Goal: Information Seeking & Learning: Learn about a topic

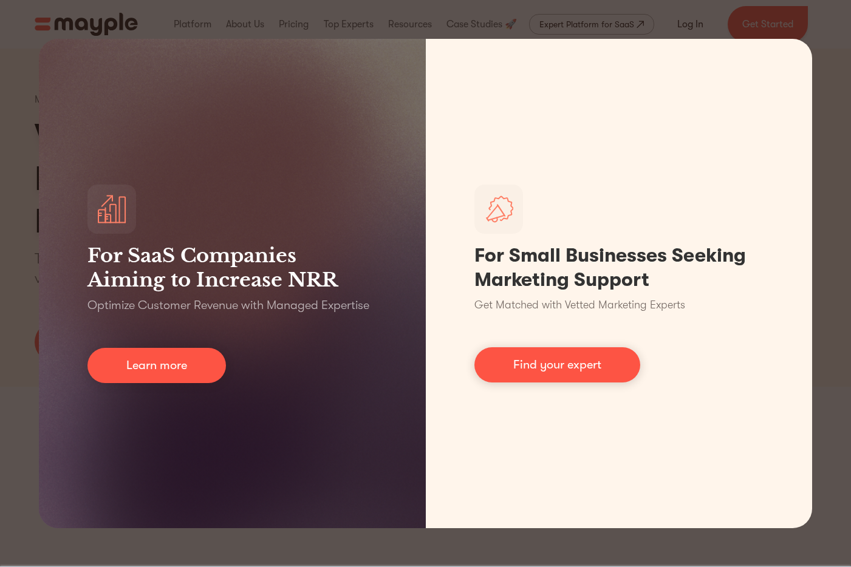
click at [848, 354] on div "For SaaS Companies Aiming to Increase NRR Optimize Customer Revenue with Manage…" at bounding box center [425, 283] width 851 height 567
click at [833, 352] on div "For SaaS Companies Aiming to Increase NRR Optimize Customer Revenue with Manage…" at bounding box center [425, 283] width 851 height 567
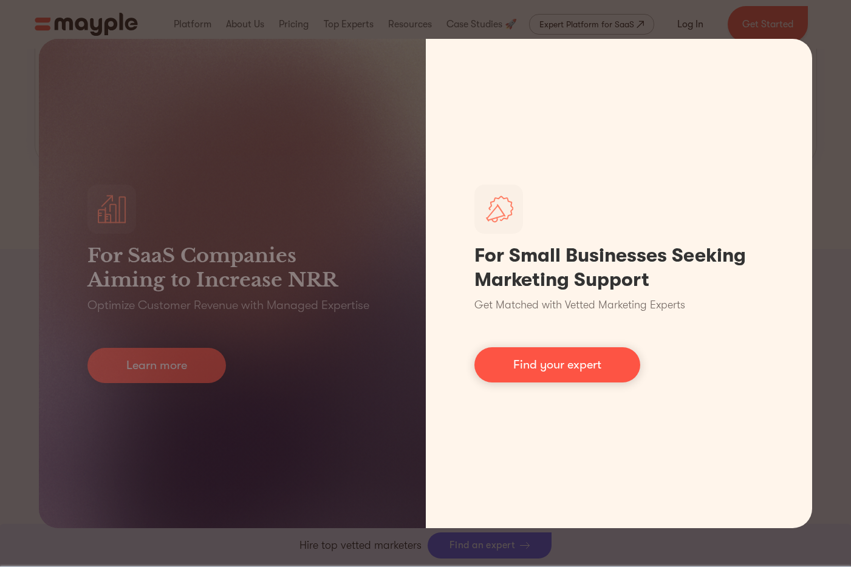
scroll to position [1668, 0]
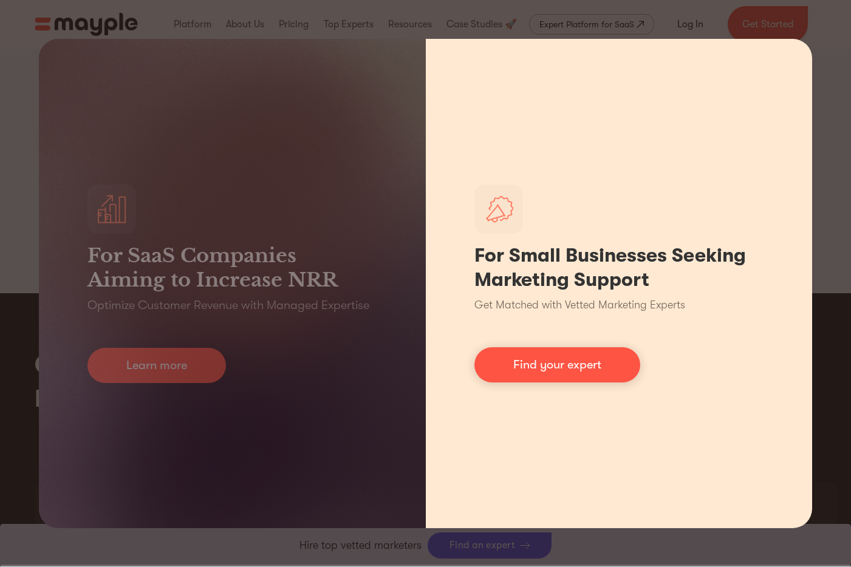
drag, startPoint x: 600, startPoint y: 63, endPoint x: 557, endPoint y: 57, distance: 44.1
click at [600, 63] on div "For Small Businesses Seeking Marketing Support Get Matched with Vetted Marketin…" at bounding box center [619, 283] width 387 height 489
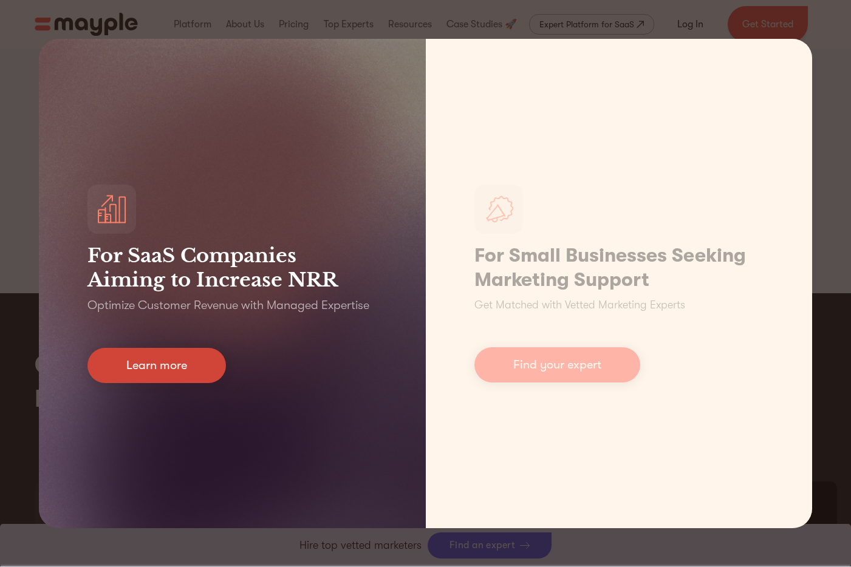
click at [153, 369] on link "Learn more" at bounding box center [156, 365] width 138 height 35
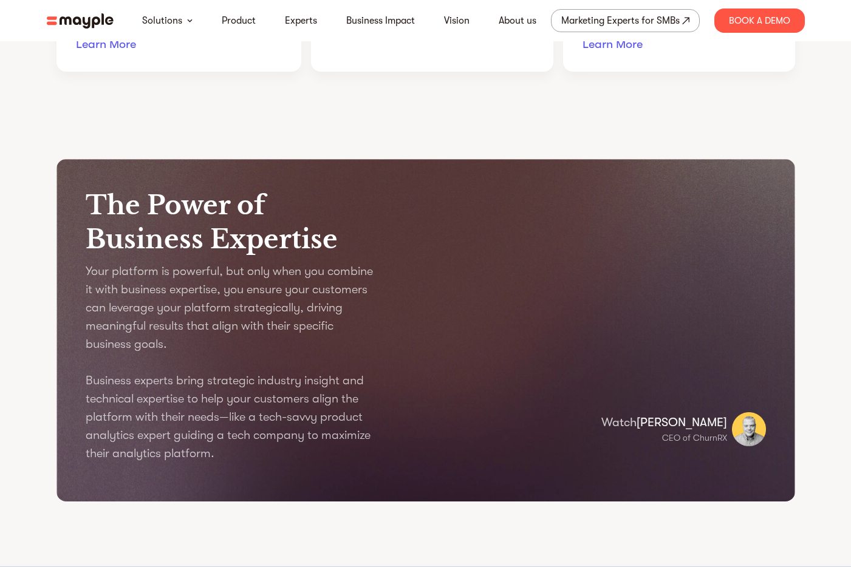
scroll to position [1339, 0]
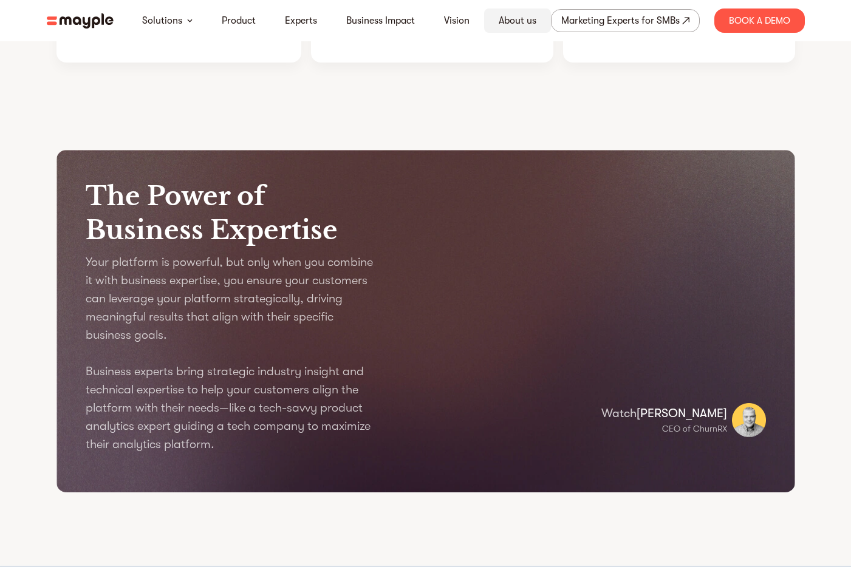
click at [531, 28] on div "About us" at bounding box center [517, 21] width 67 height 24
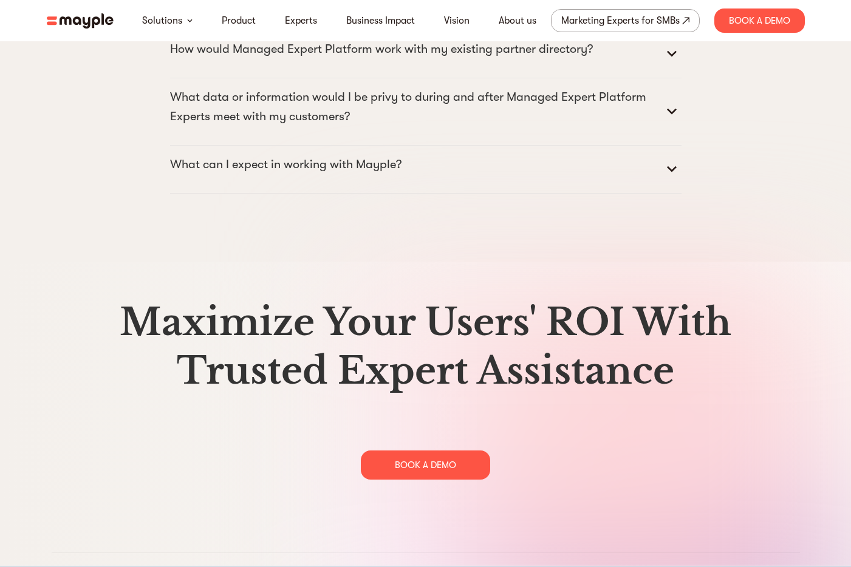
scroll to position [6235, 0]
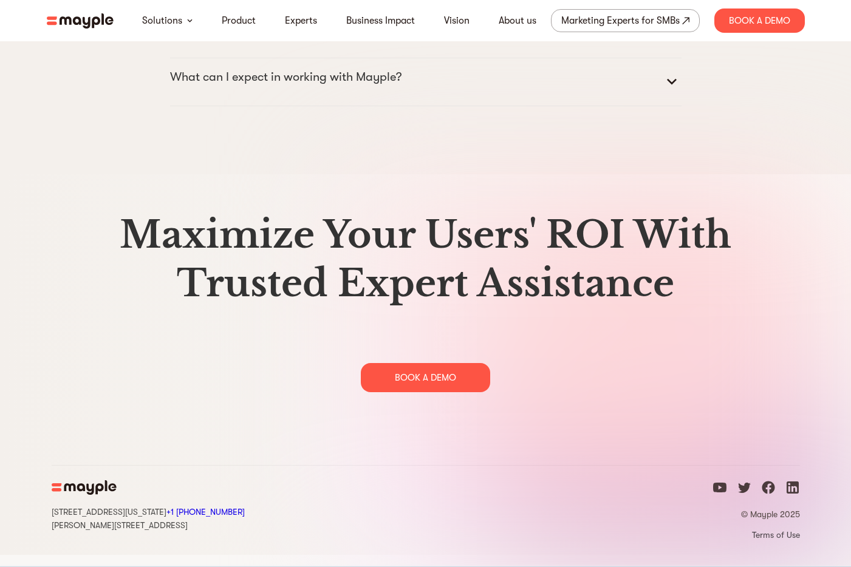
click at [789, 494] on icon "linkedin icon" at bounding box center [792, 487] width 12 height 12
